Goal: Check status: Check status

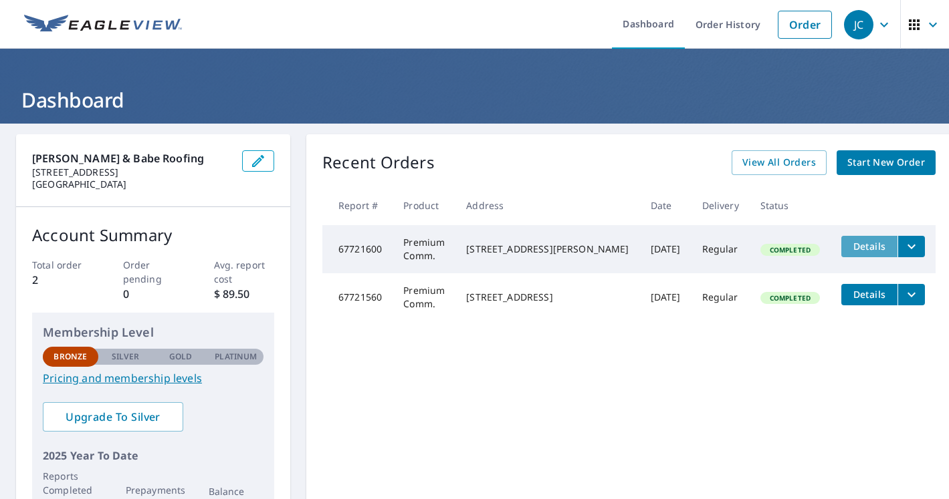
click at [849, 248] on span "Details" at bounding box center [869, 246] width 40 height 13
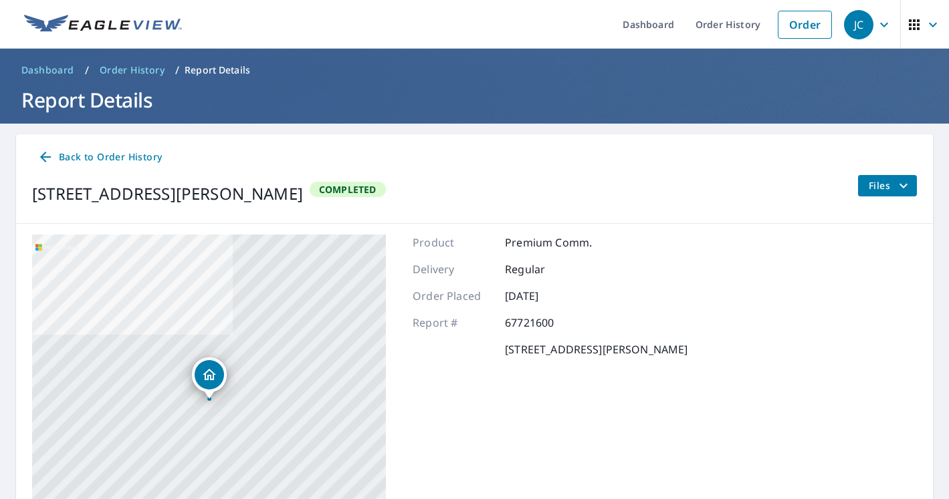
scroll to position [124, 0]
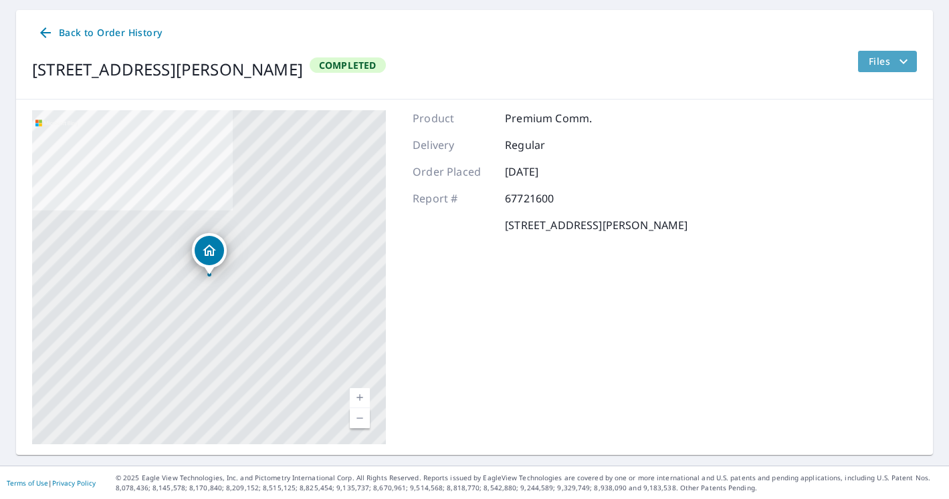
click at [879, 62] on span "Files" at bounding box center [890, 61] width 43 height 16
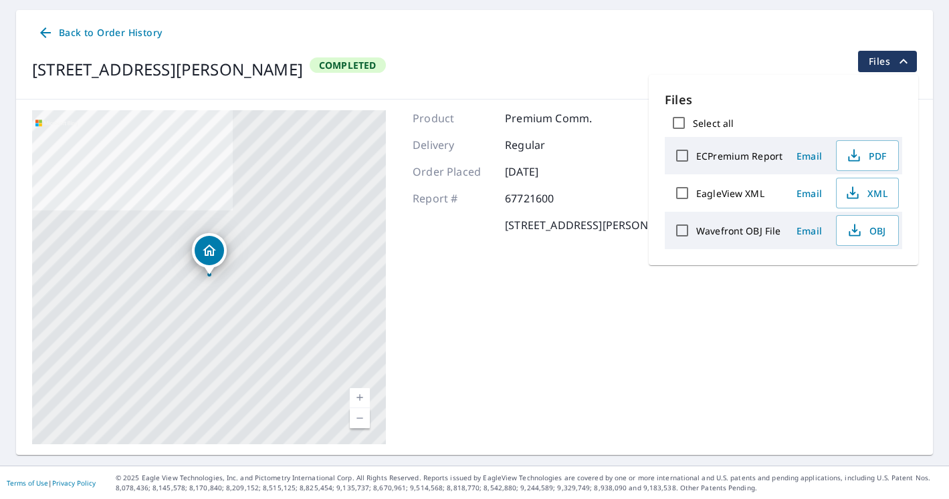
click at [524, 64] on div "[STREET_ADDRESS][PERSON_NAME] Completed Files" at bounding box center [474, 69] width 885 height 37
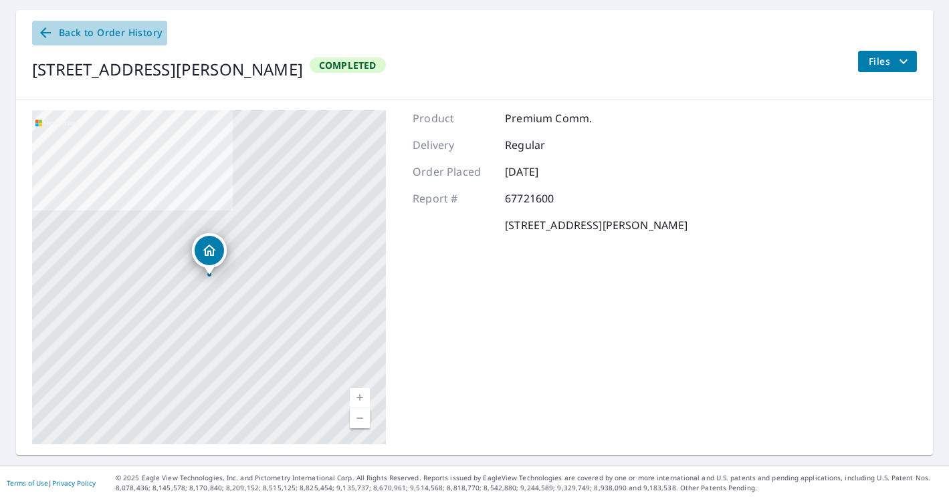
click at [45, 37] on icon at bounding box center [45, 32] width 11 height 11
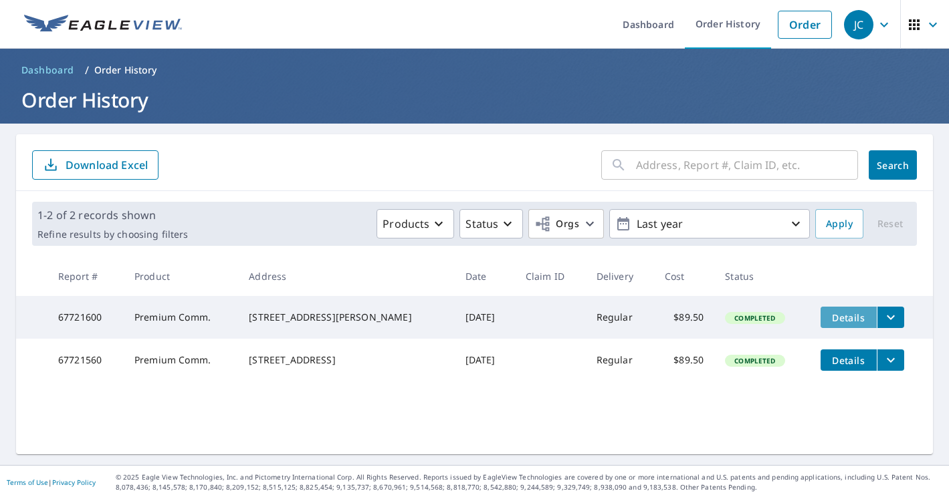
click at [847, 314] on span "Details" at bounding box center [848, 318] width 40 height 13
click at [887, 316] on icon "filesDropdownBtn-67721600" at bounding box center [891, 318] width 8 height 5
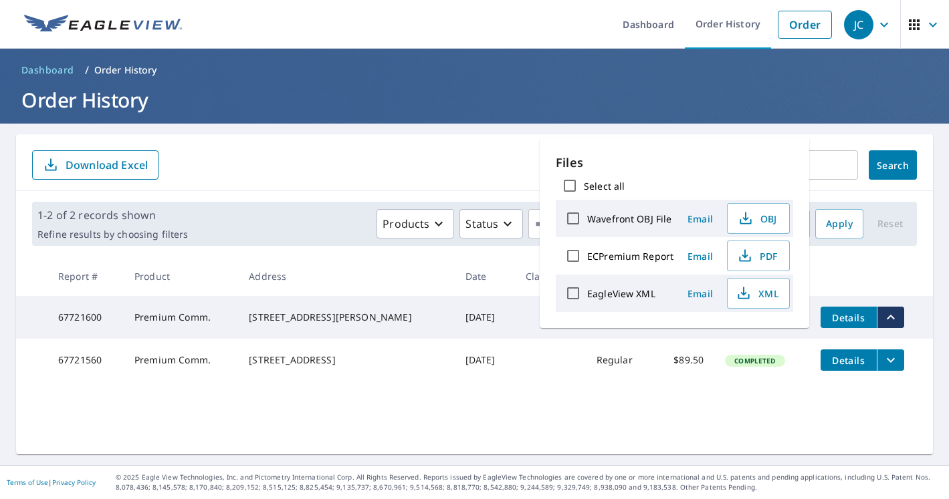
click at [890, 269] on th at bounding box center [871, 276] width 123 height 39
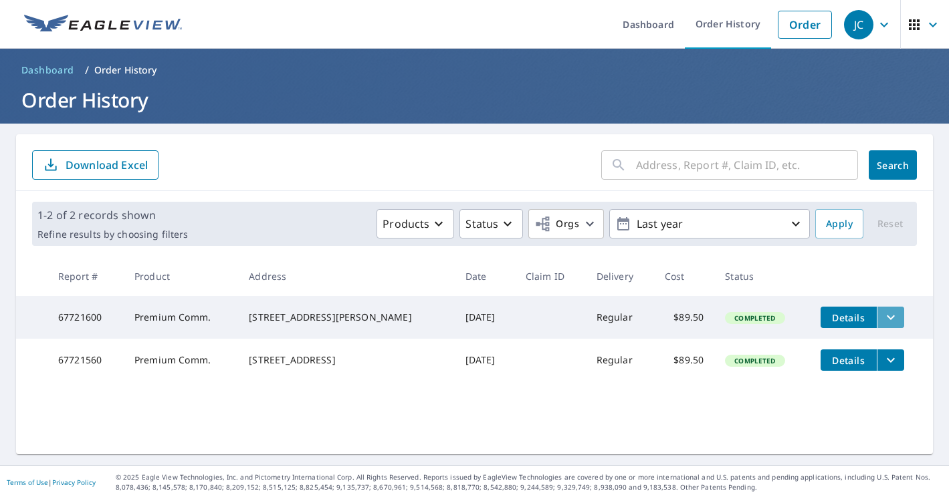
click at [885, 319] on icon "filesDropdownBtn-67721600" at bounding box center [891, 318] width 16 height 16
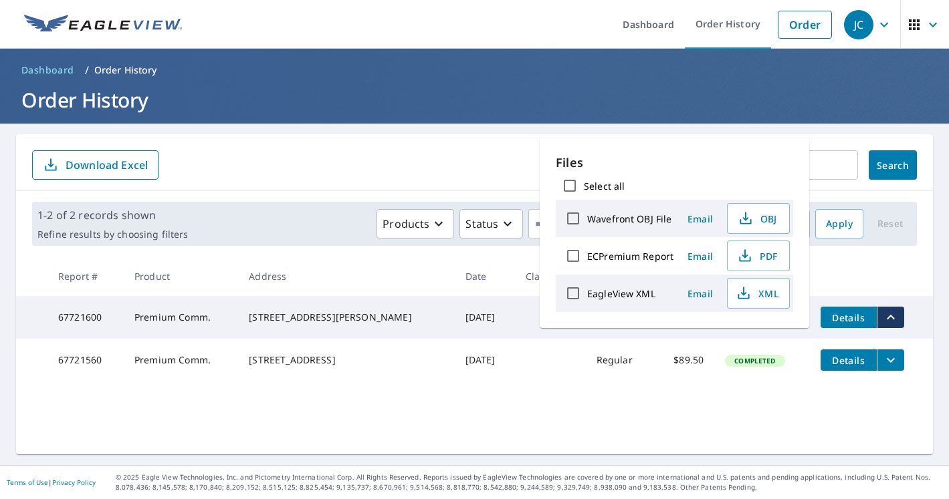
click at [573, 292] on input "EagleView XML" at bounding box center [573, 293] width 28 height 28
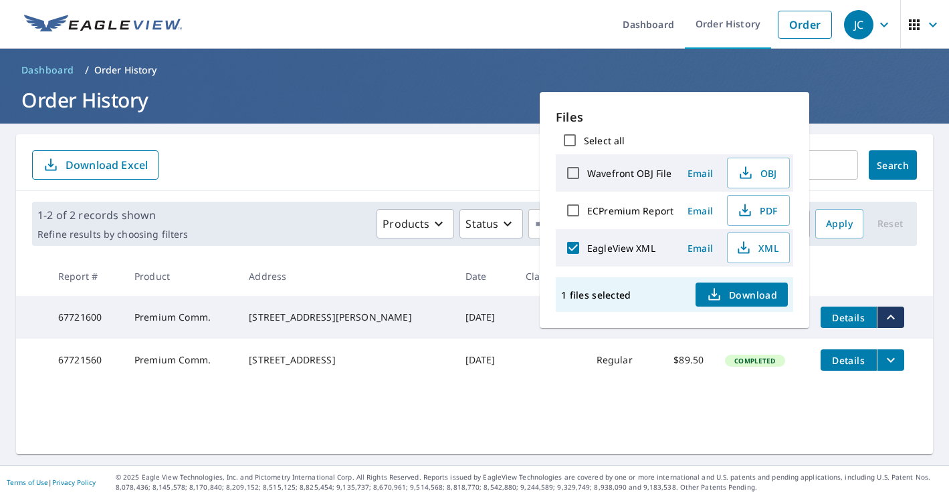
click at [576, 245] on input "EagleView XML" at bounding box center [573, 248] width 28 height 28
checkbox input "false"
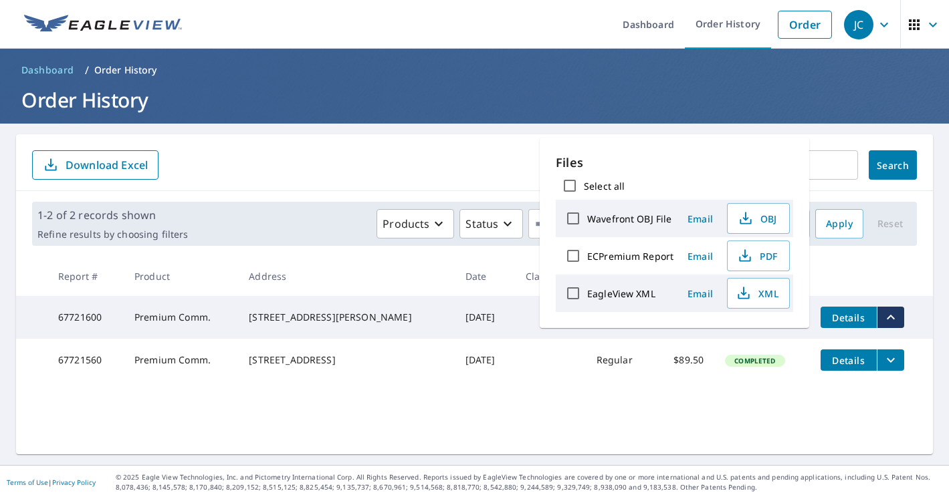
click at [455, 150] on form "​ Search Download Excel" at bounding box center [474, 164] width 885 height 29
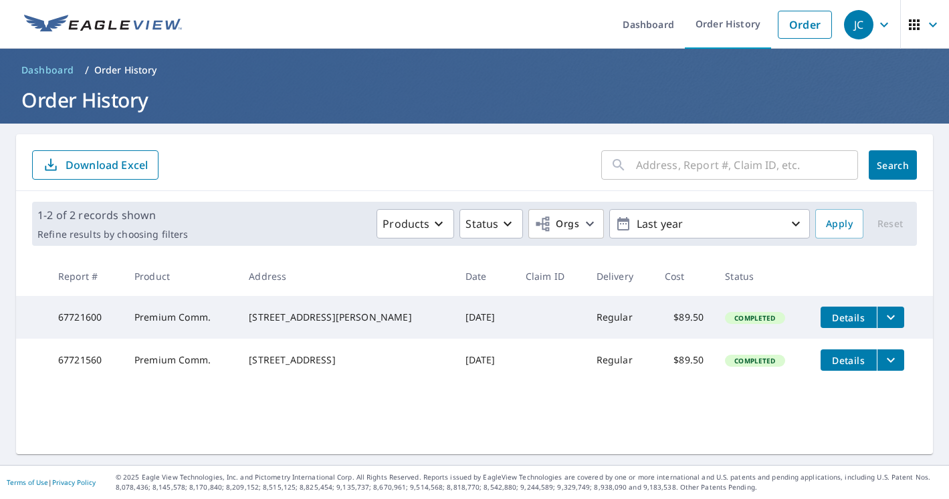
click at [126, 25] on img at bounding box center [103, 25] width 158 height 20
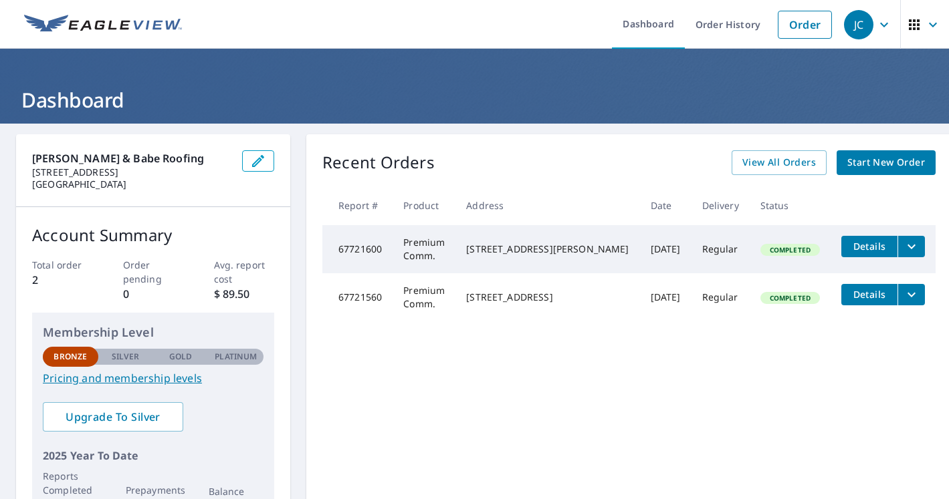
click at [537, 243] on div "[STREET_ADDRESS][PERSON_NAME]" at bounding box center [547, 249] width 162 height 13
